Goal: Navigation & Orientation: Find specific page/section

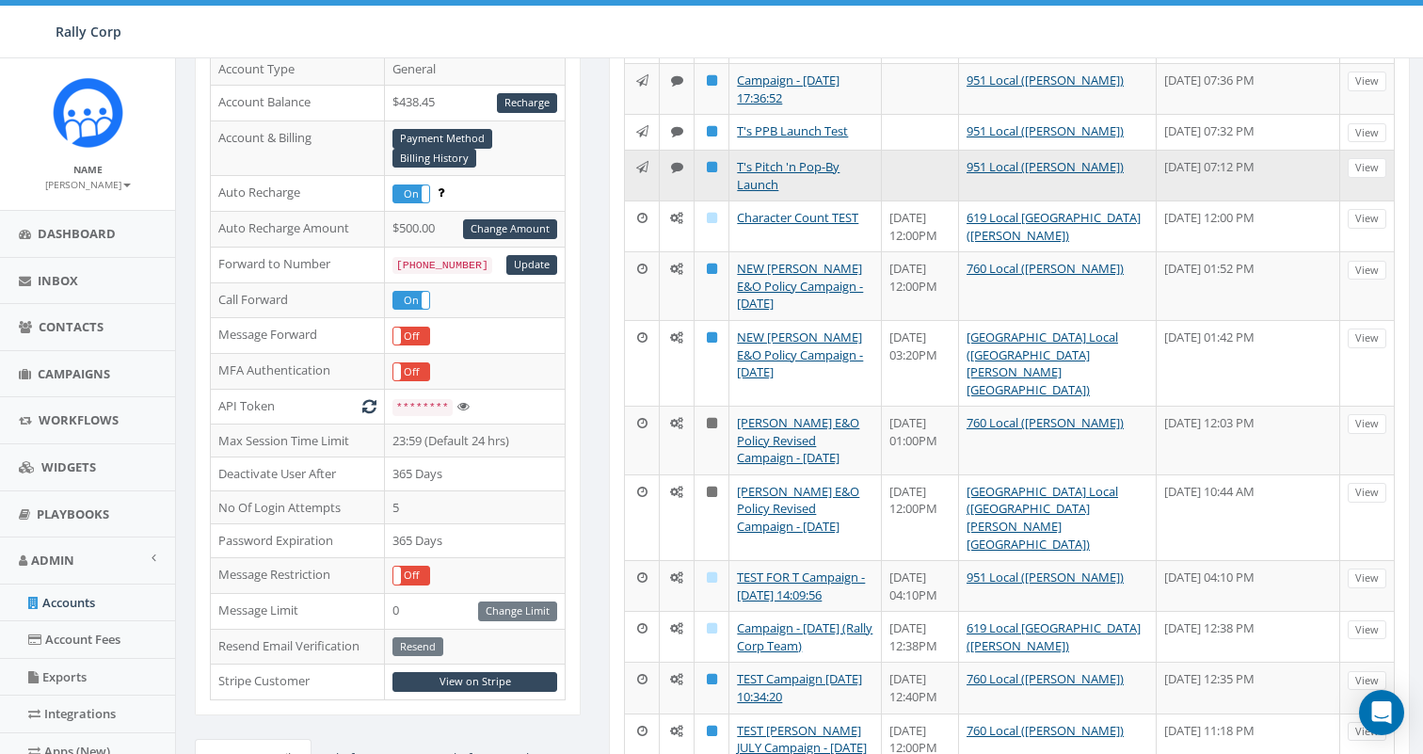
scroll to position [250, 0]
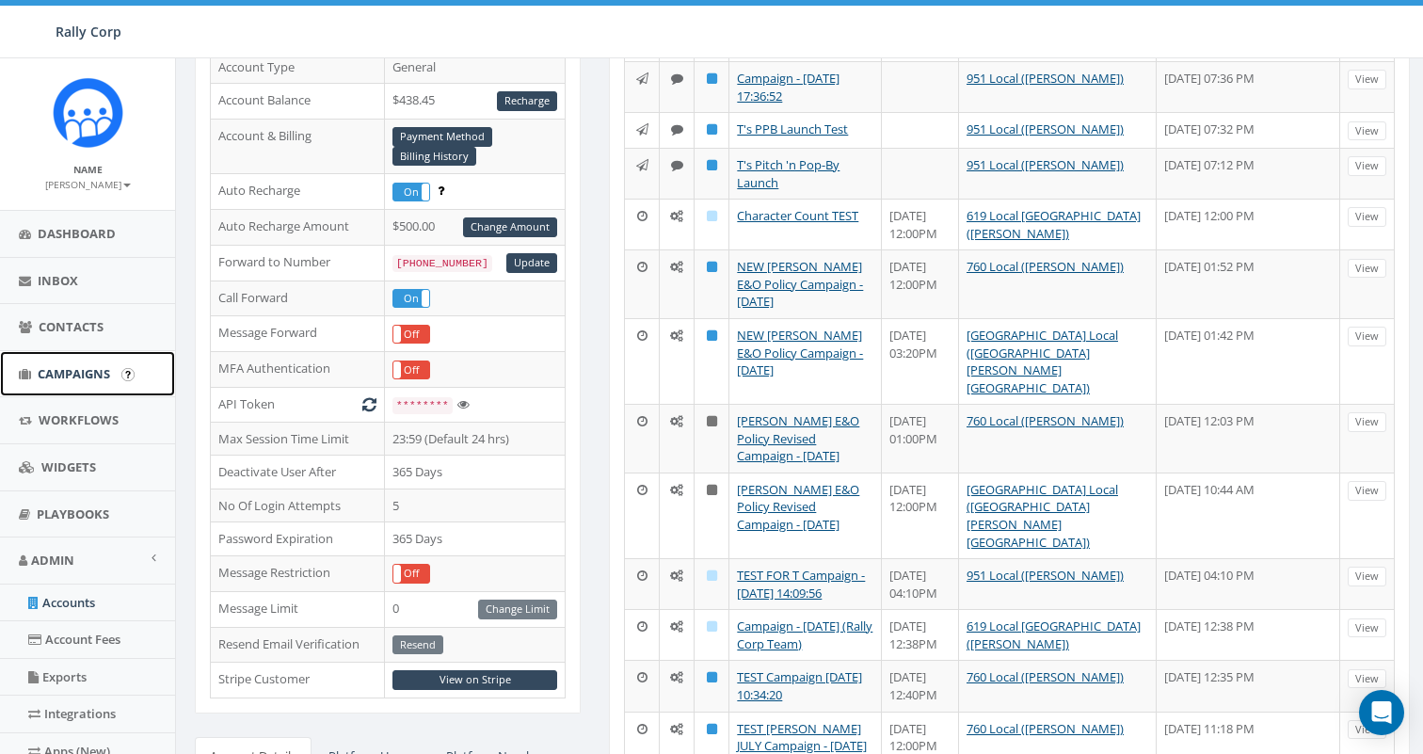
click at [68, 365] on span "Campaigns" at bounding box center [74, 373] width 72 height 17
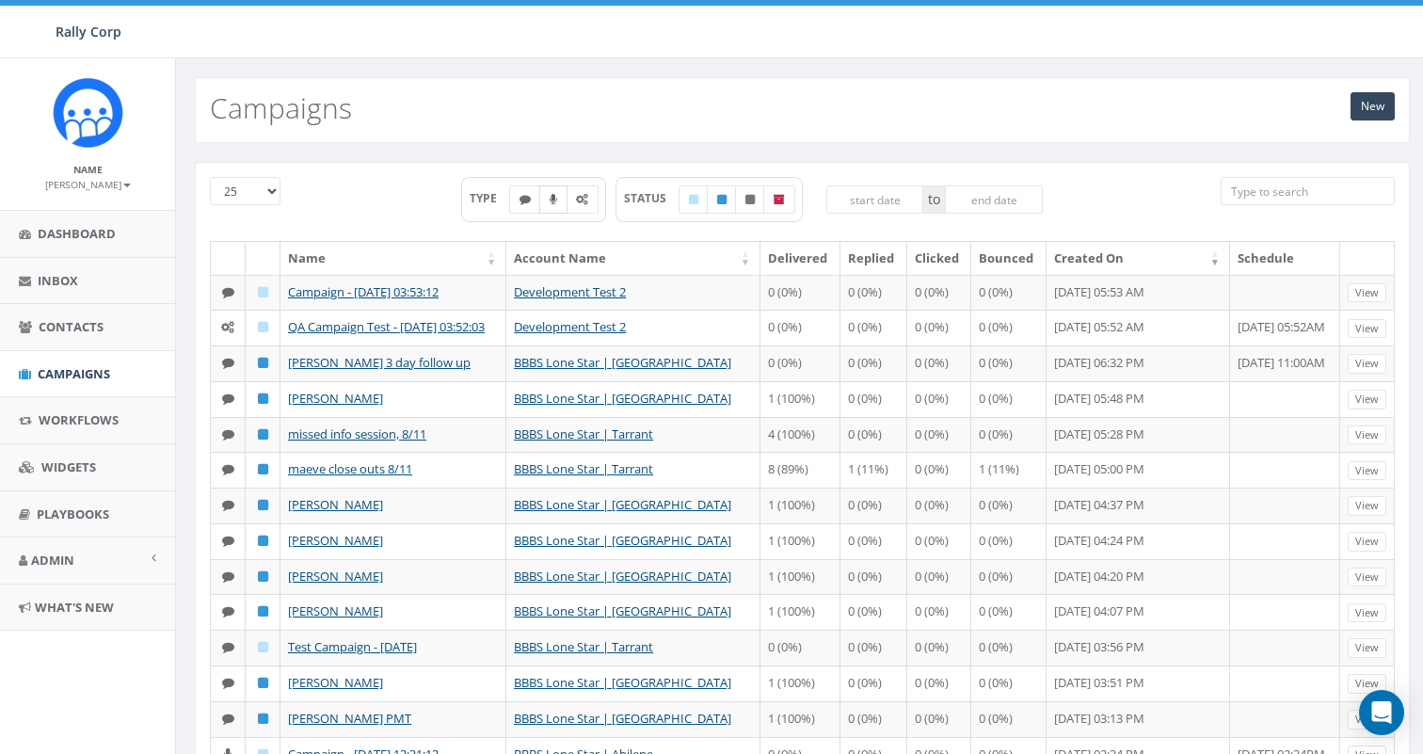
click at [553, 201] on icon at bounding box center [554, 199] width 8 height 11
checkbox input "true"
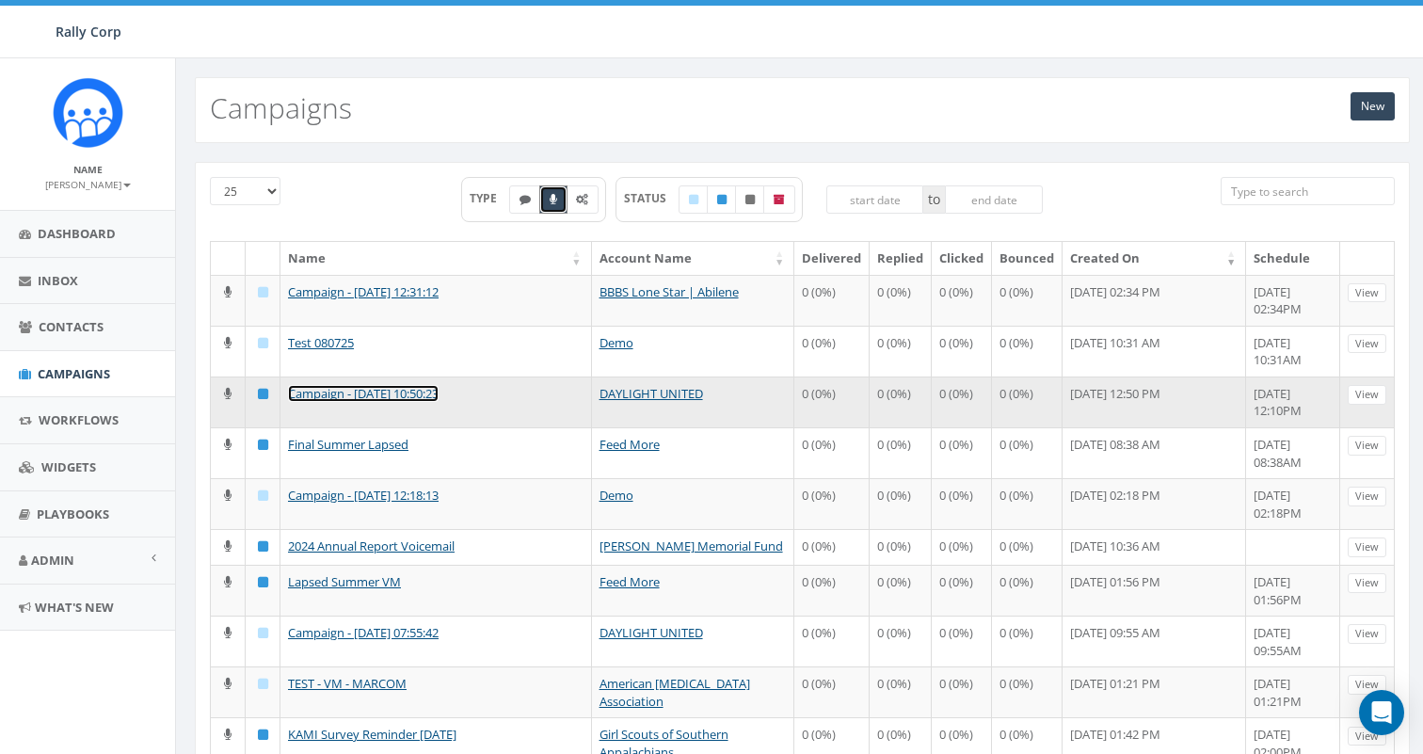
click at [439, 388] on link "Campaign - [DATE] 10:50:23" at bounding box center [363, 393] width 151 height 17
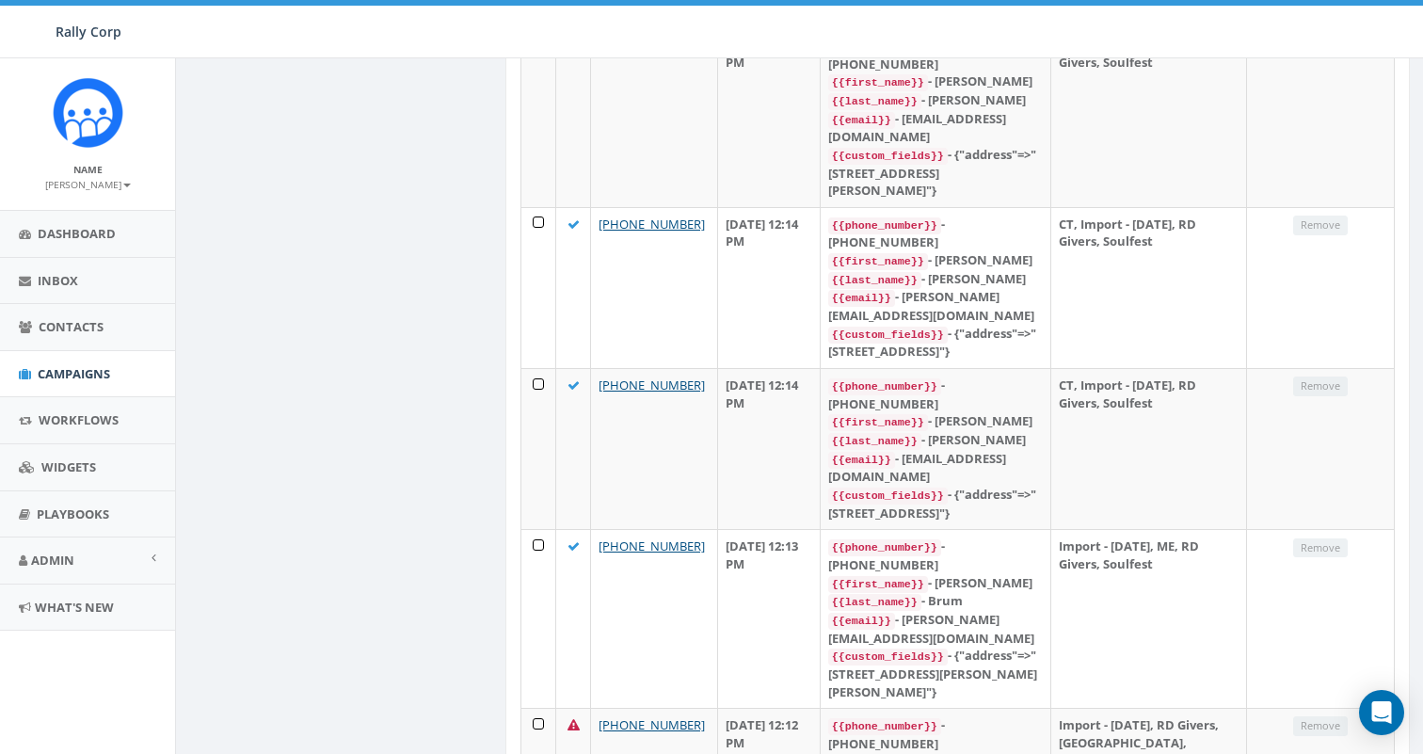
scroll to position [2832, 0]
